Goal: Information Seeking & Learning: Learn about a topic

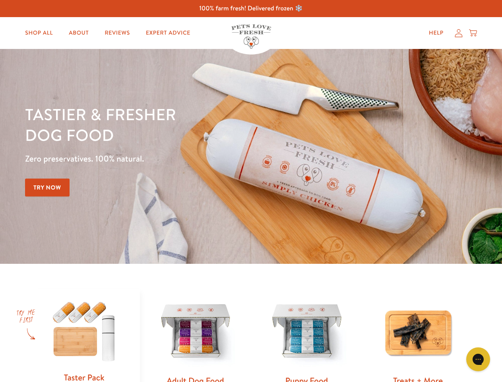
click at [251, 191] on div "Tastier & fresher dog food Zero preservatives. 100% natural. Try Now" at bounding box center [176, 156] width 302 height 105
click at [479, 359] on icon "Gorgias live chat" at bounding box center [479, 359] width 8 height 8
